Goal: Transaction & Acquisition: Obtain resource

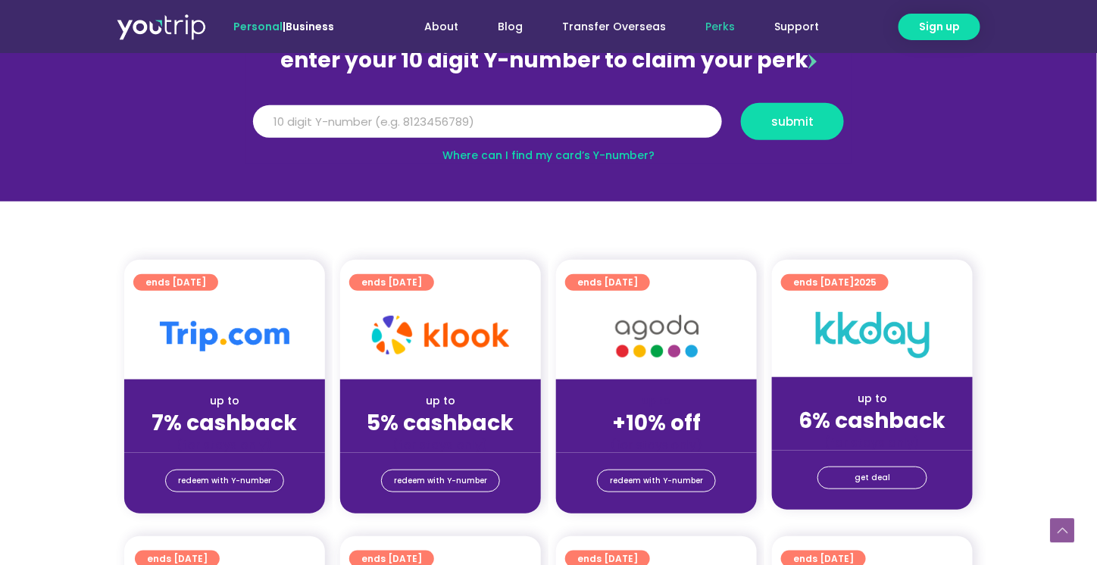
scroll to position [303, 0]
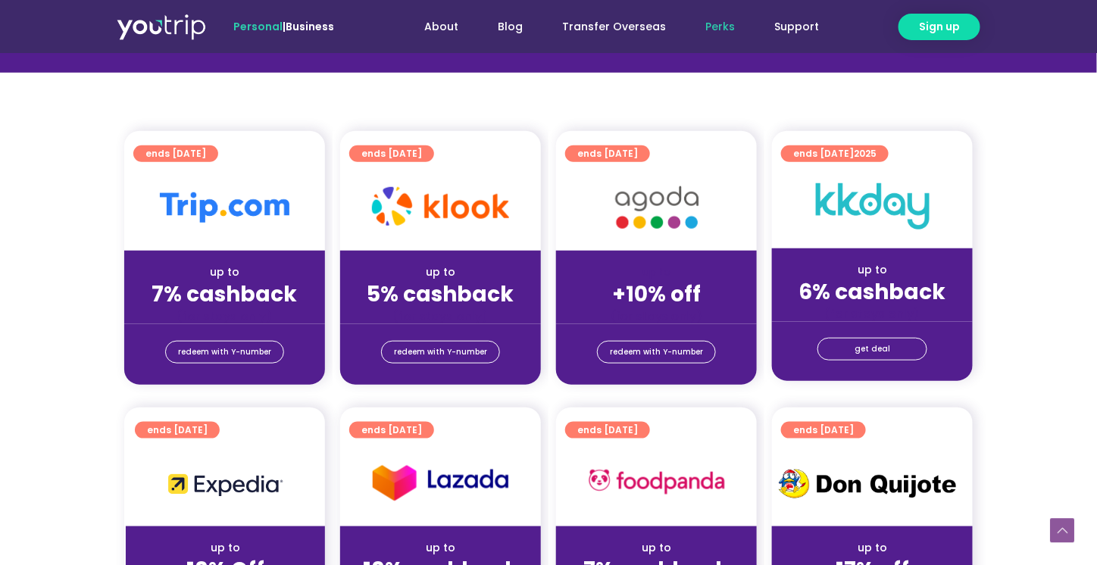
click at [218, 303] on strong "7% cashback" at bounding box center [224, 295] width 145 height 30
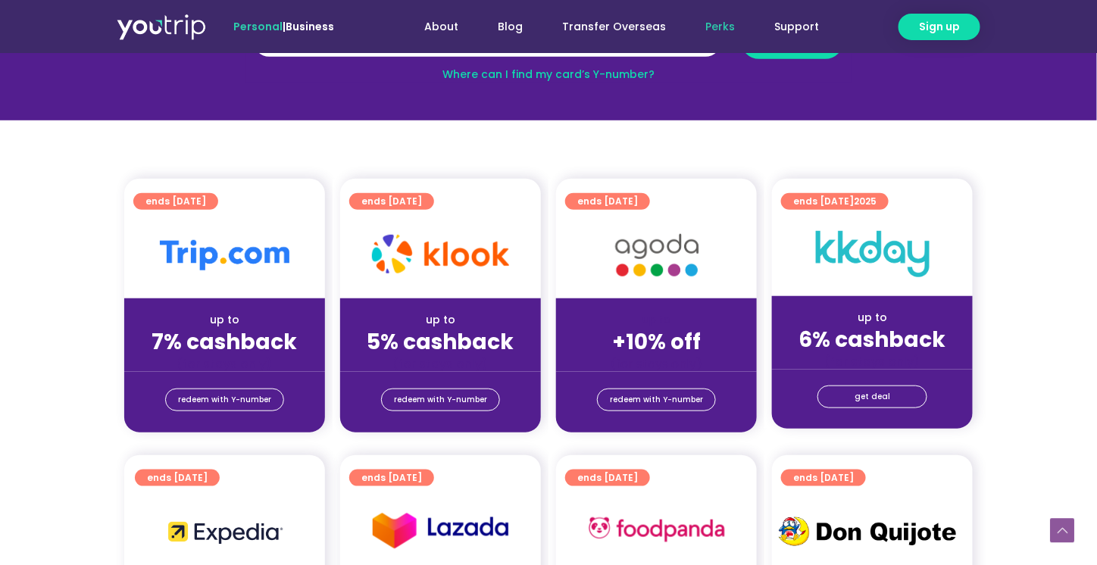
scroll to position [256, 0]
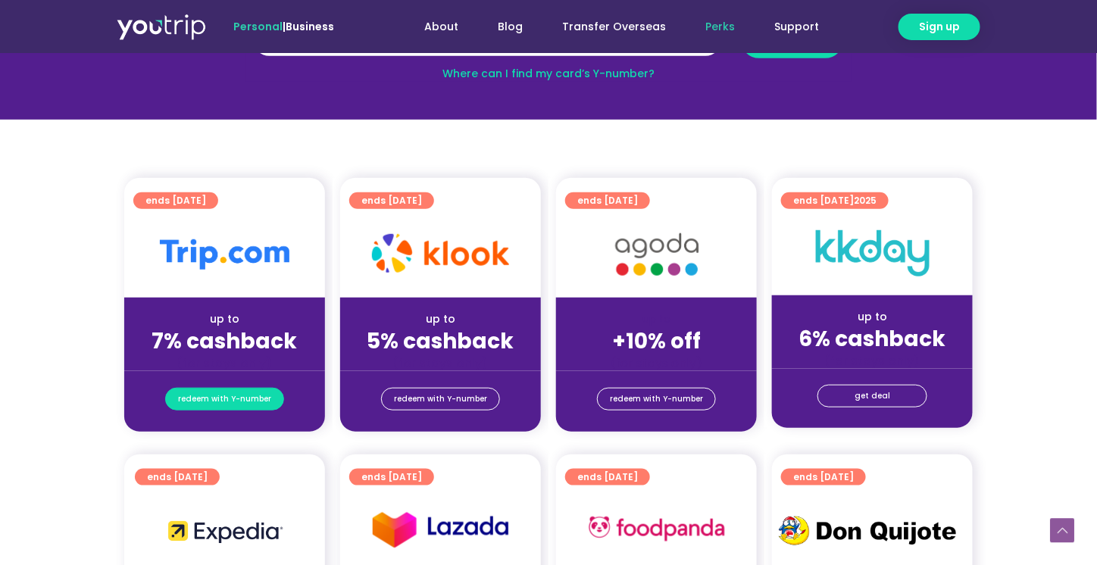
click at [235, 392] on span "redeem with Y-number" at bounding box center [224, 399] width 93 height 21
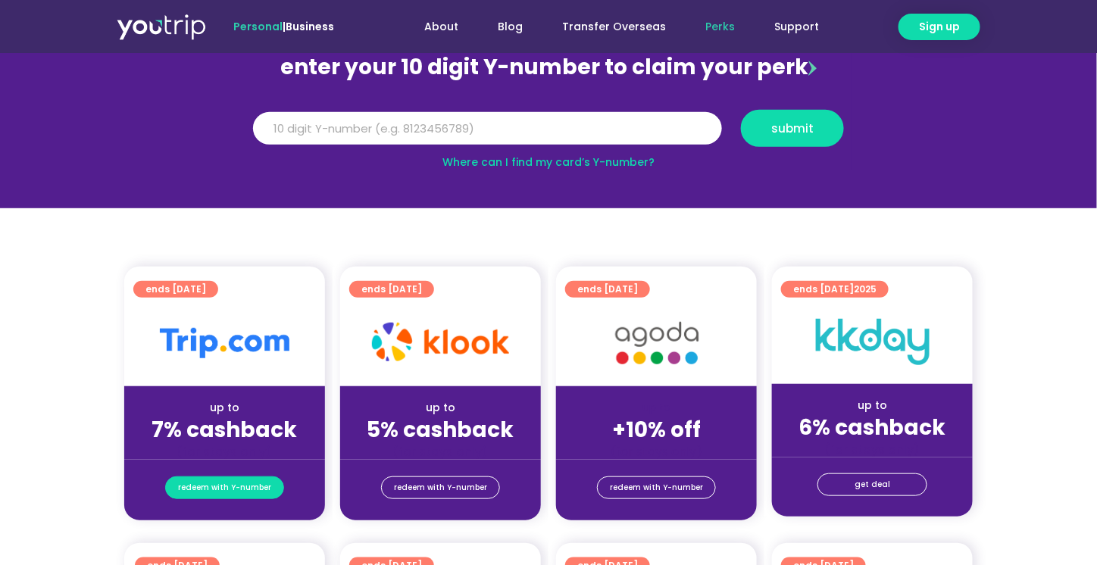
scroll to position [167, 0]
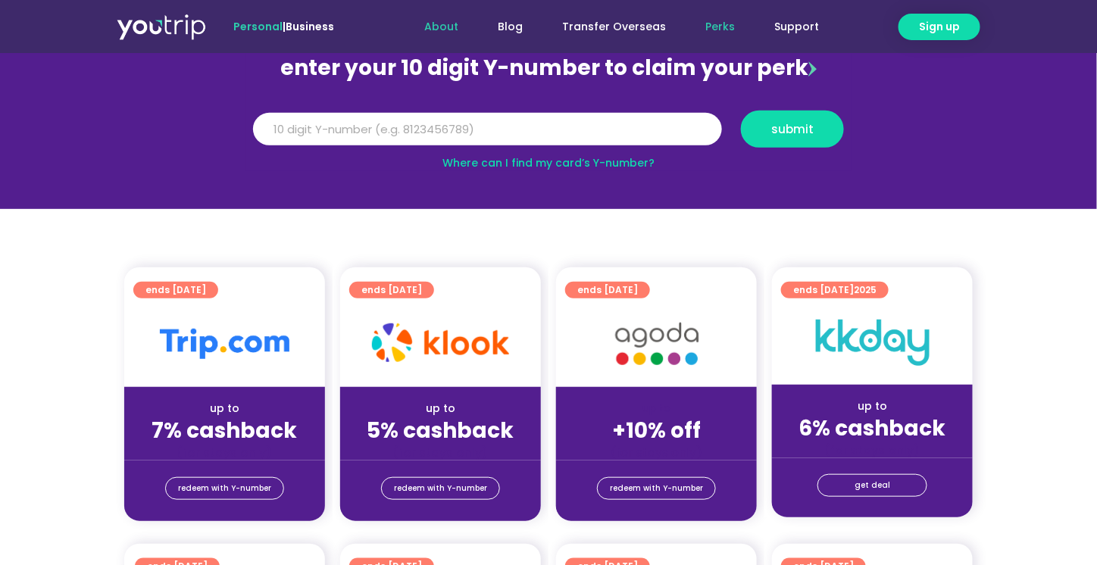
click at [451, 30] on link "About" at bounding box center [440, 27] width 73 height 28
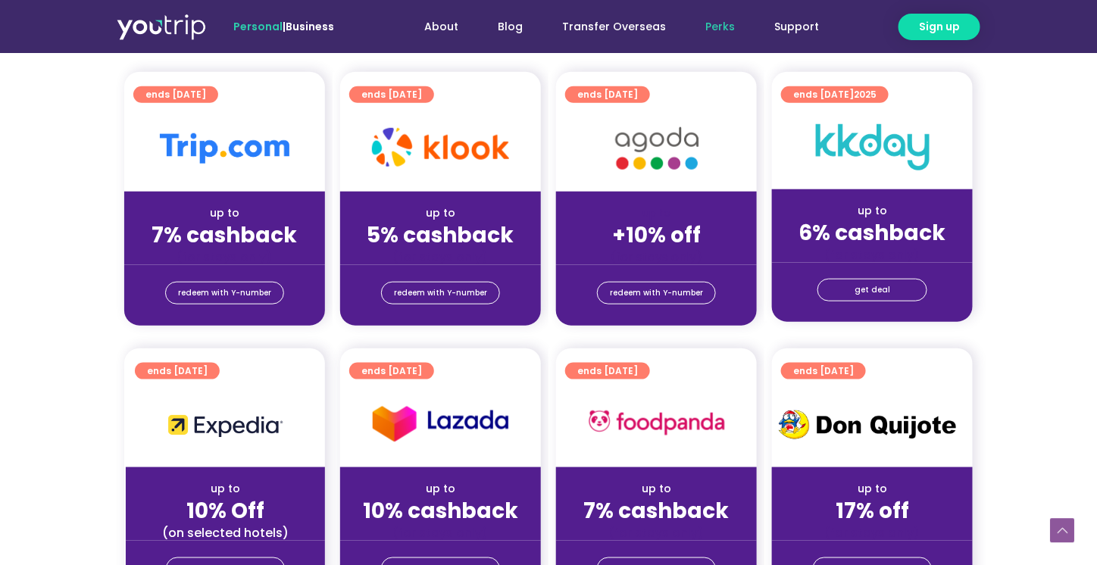
scroll to position [374, 0]
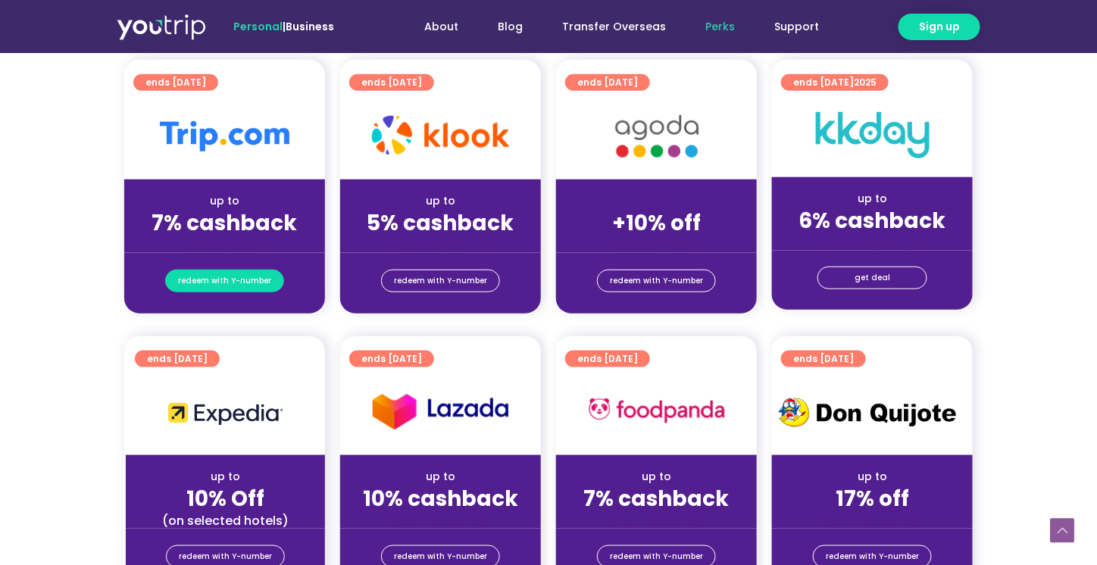
click at [249, 292] on link "redeem with Y-number" at bounding box center [224, 281] width 119 height 23
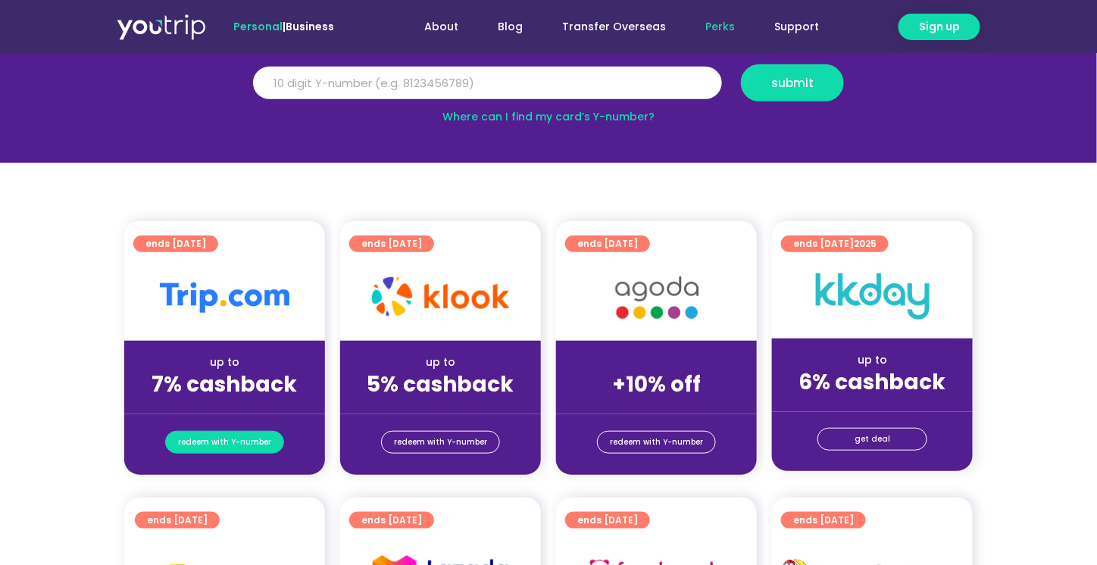
scroll to position [167, 0]
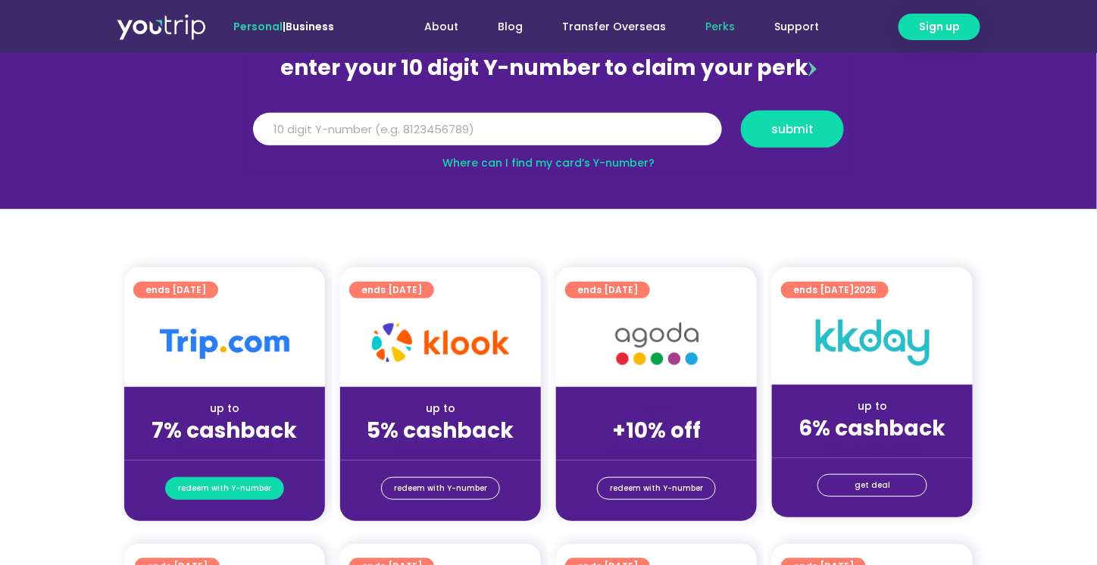
click at [251, 488] on span "redeem with Y-number" at bounding box center [224, 488] width 93 height 21
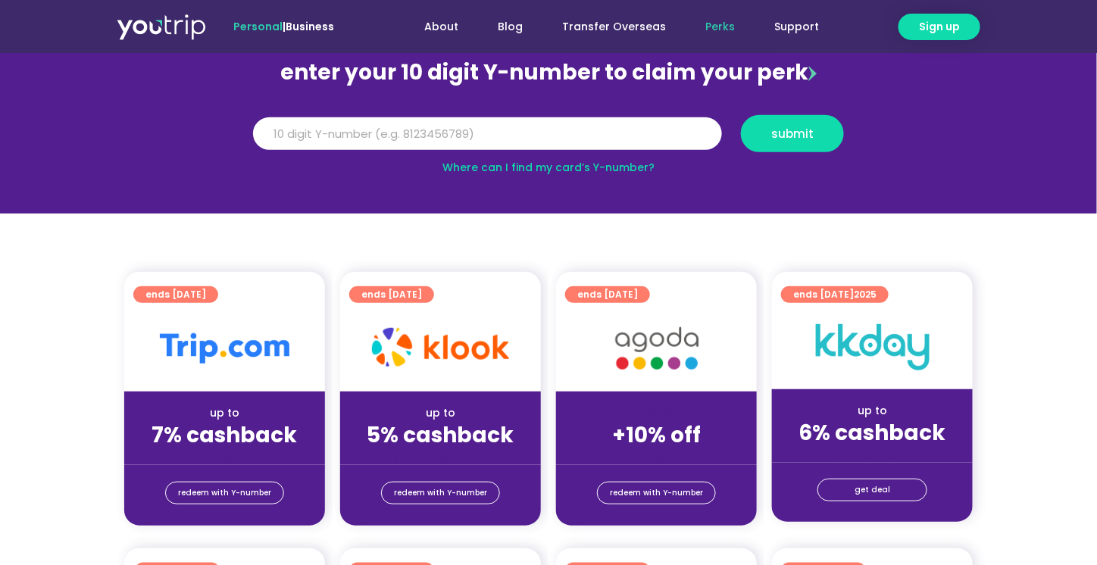
scroll to position [45, 0]
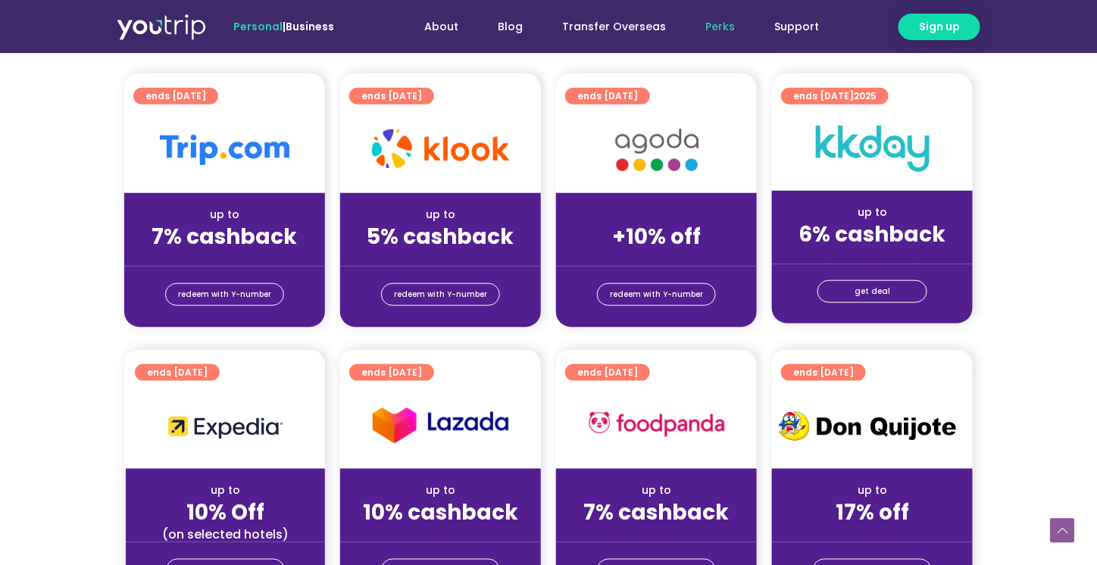
scroll to position [374, 0]
